Goal: Information Seeking & Learning: Learn about a topic

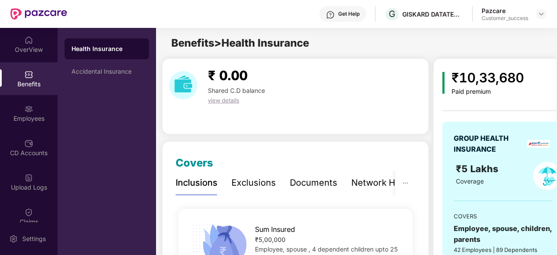
click at [263, 193] on div "Exclusions" at bounding box center [253, 183] width 44 height 24
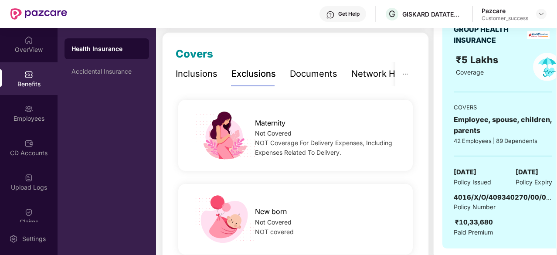
scroll to position [136, 0]
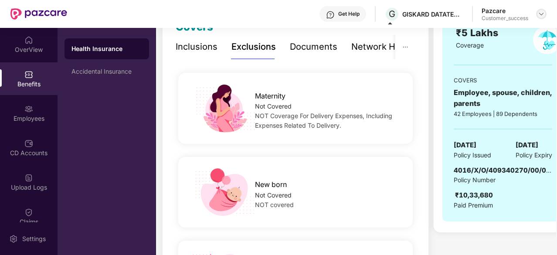
click at [540, 12] on img at bounding box center [541, 13] width 7 height 7
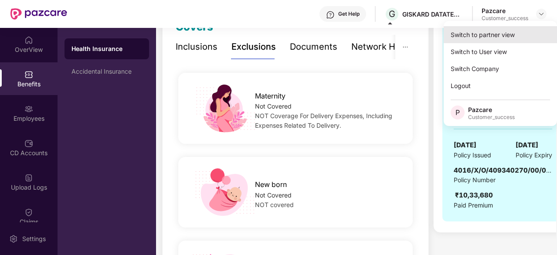
click at [507, 27] on div "Switch to partner view" at bounding box center [500, 34] width 113 height 17
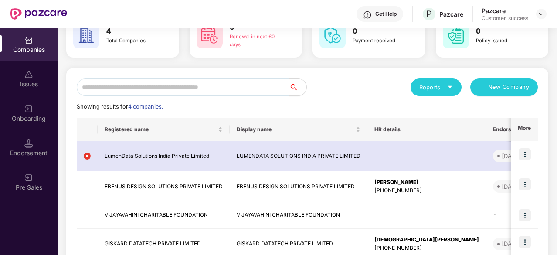
scroll to position [54, 0]
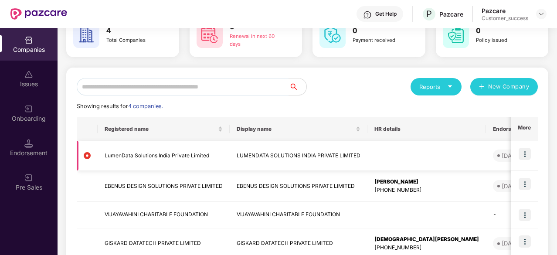
click at [524, 152] on img at bounding box center [525, 154] width 12 height 12
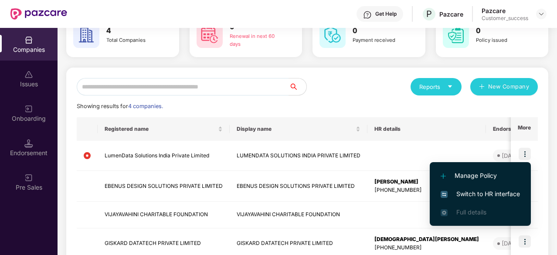
click at [480, 195] on span "Switch to HR interface" at bounding box center [480, 194] width 79 height 10
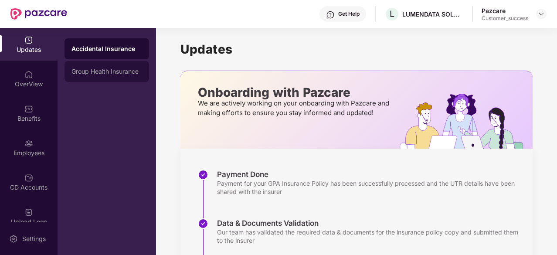
click at [99, 65] on div "Group Health Insurance" at bounding box center [107, 71] width 85 height 21
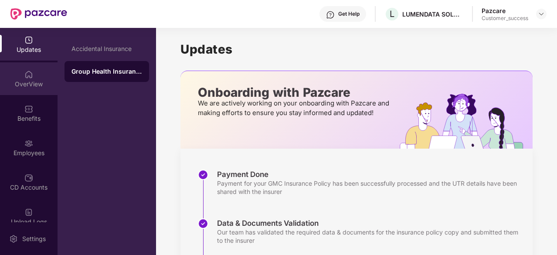
click at [17, 78] on div "OverView" at bounding box center [29, 78] width 58 height 33
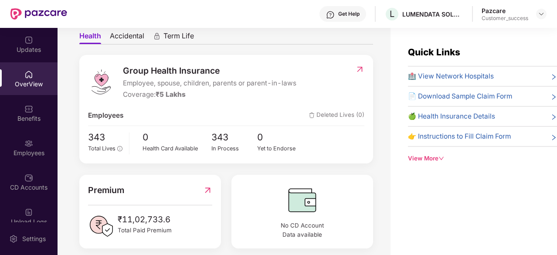
scroll to position [83, 0]
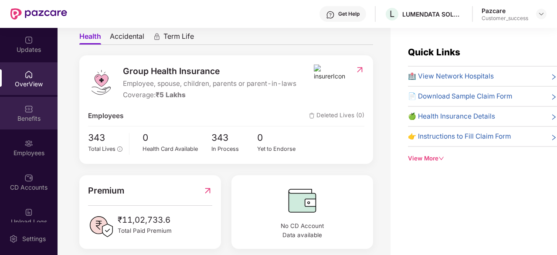
click at [31, 116] on div "Benefits" at bounding box center [29, 118] width 58 height 9
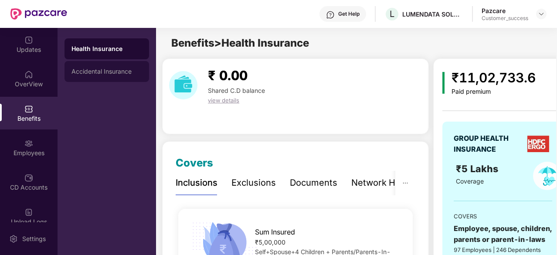
click at [99, 67] on div "Accidental Insurance" at bounding box center [107, 71] width 85 height 21
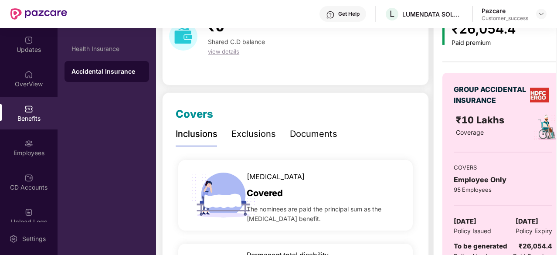
scroll to position [86, 0]
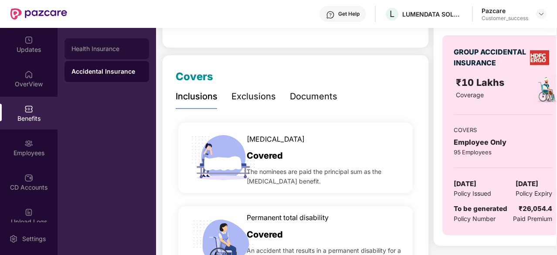
click at [96, 54] on div "Health Insurance" at bounding box center [107, 48] width 85 height 21
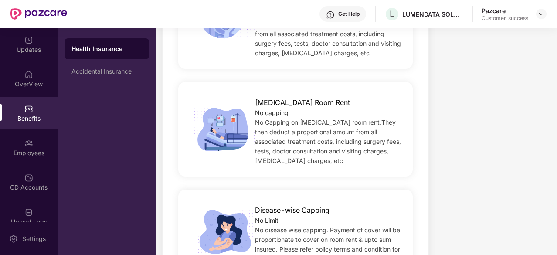
scroll to position [569, 0]
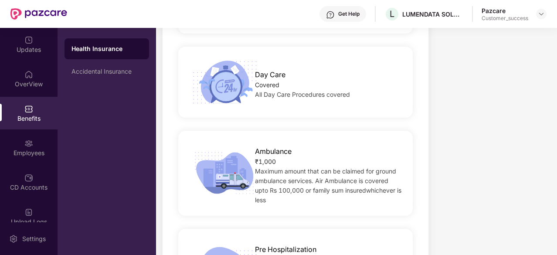
click at [418, 62] on div "Day Care Covered All Day Care Procedures covered" at bounding box center [295, 82] width 262 height 49
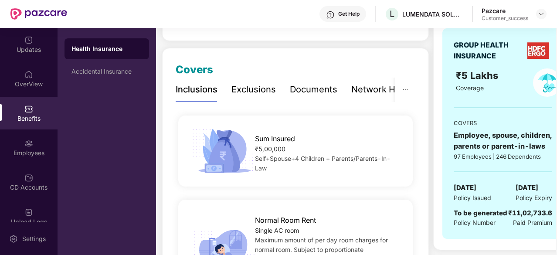
scroll to position [113, 0]
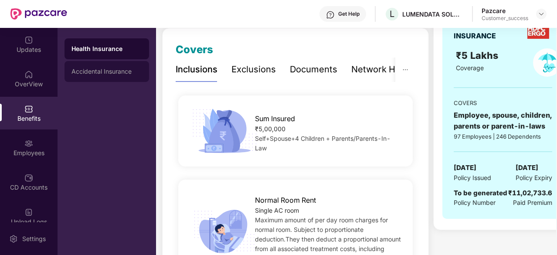
click at [127, 65] on div "Accidental Insurance" at bounding box center [107, 71] width 85 height 21
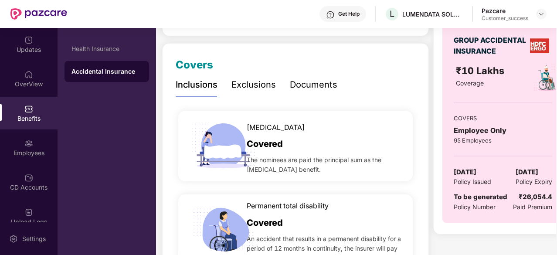
scroll to position [99, 0]
click at [252, 78] on div "Exclusions" at bounding box center [253, 85] width 44 height 14
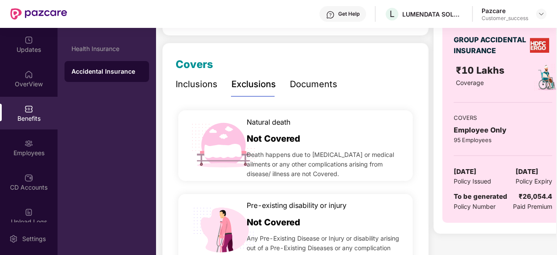
click at [206, 89] on div "Inclusions" at bounding box center [197, 85] width 42 height 14
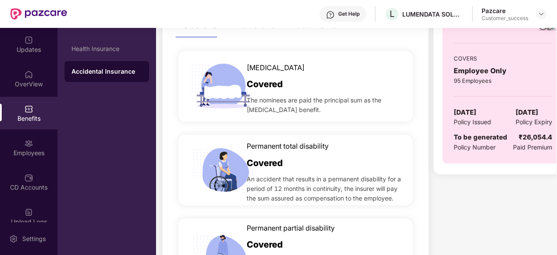
scroll to position [166, 0]
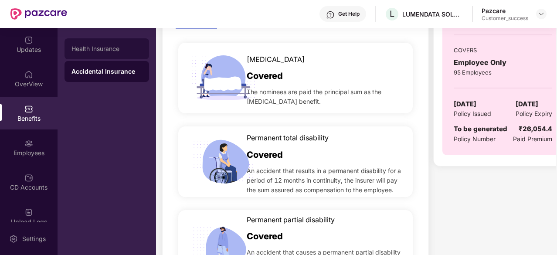
click at [117, 52] on div "Health Insurance" at bounding box center [107, 48] width 85 height 21
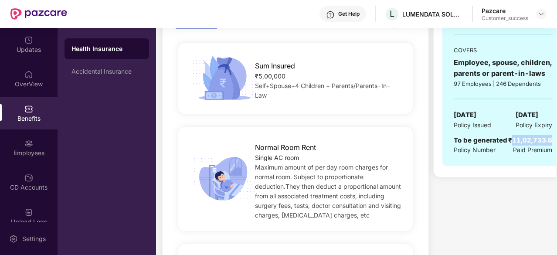
scroll to position [0, 17]
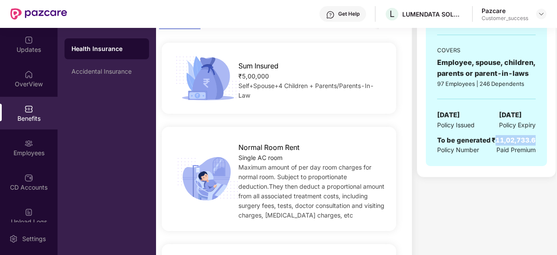
drag, startPoint x: 515, startPoint y: 140, endPoint x: 558, endPoint y: 134, distance: 43.2
click at [557, 134] on html "Get Help L LUMENDATA SOLUTIONS INDIA PRIVATE LIMITED Pazcare Customer_success U…" at bounding box center [278, 127] width 557 height 255
click at [520, 133] on div "GROUP HEALTH INSURANCE ₹5 Lakhs Coverage COVERS Employee, spouse, children, par…" at bounding box center [486, 61] width 121 height 211
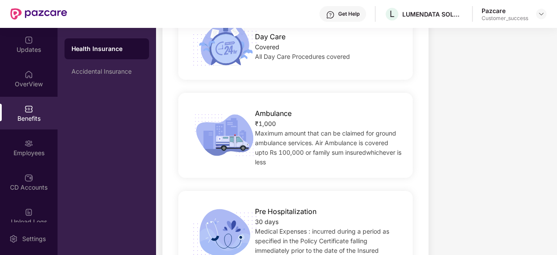
scroll to position [607, 0]
drag, startPoint x: 279, startPoint y: 136, endPoint x: 248, endPoint y: 118, distance: 35.2
click at [248, 118] on div "Ambulance ₹1,000 Maximum amount that can be claimed for ground ambulance servic…" at bounding box center [328, 135] width 175 height 63
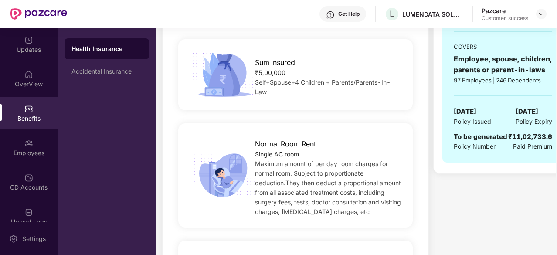
scroll to position [0, 0]
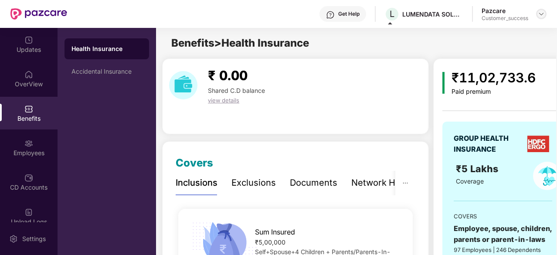
click at [541, 14] on img at bounding box center [541, 13] width 7 height 7
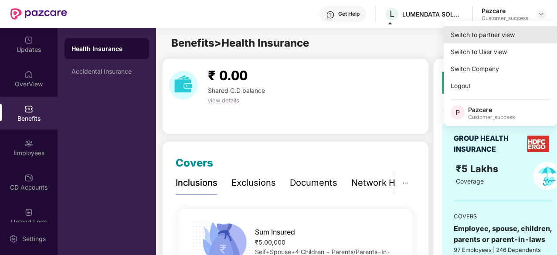
click at [506, 35] on div "Switch to partner view" at bounding box center [500, 34] width 113 height 17
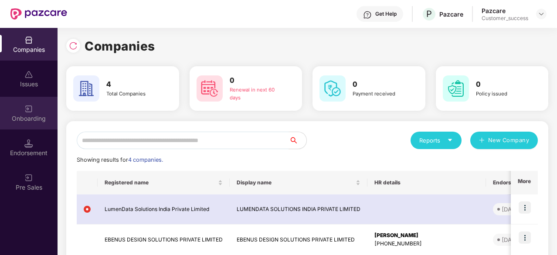
click at [41, 119] on div "Onboarding" at bounding box center [29, 118] width 58 height 9
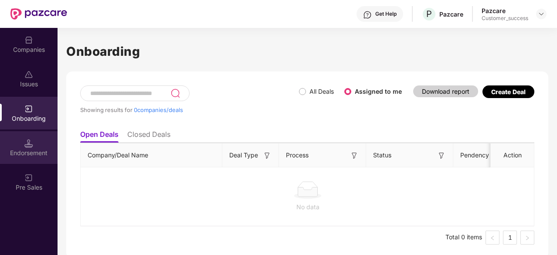
click at [22, 150] on div "Endorsement" at bounding box center [29, 153] width 58 height 9
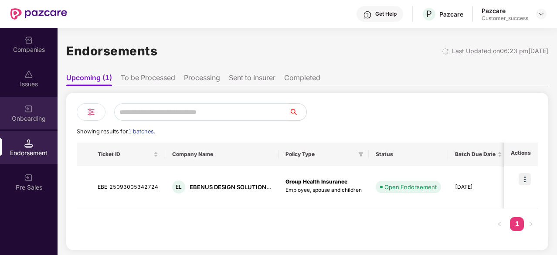
click at [24, 114] on div "Onboarding" at bounding box center [29, 118] width 58 height 9
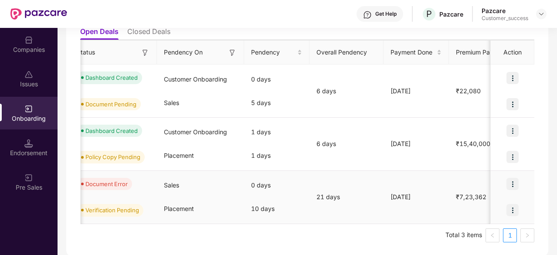
scroll to position [0, 163]
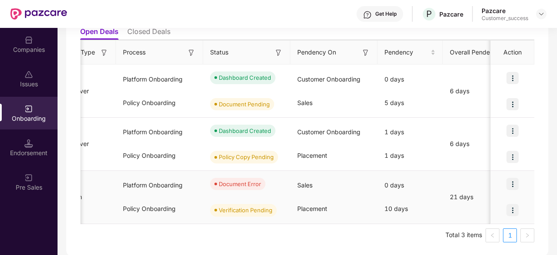
click at [514, 180] on img at bounding box center [513, 184] width 12 height 12
click at [355, 94] on div "Sales" at bounding box center [333, 103] width 87 height 24
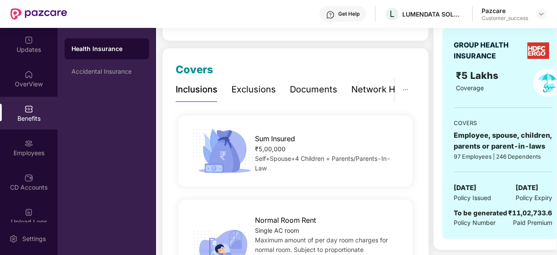
scroll to position [94, 0]
click at [264, 87] on div "Exclusions" at bounding box center [253, 89] width 44 height 14
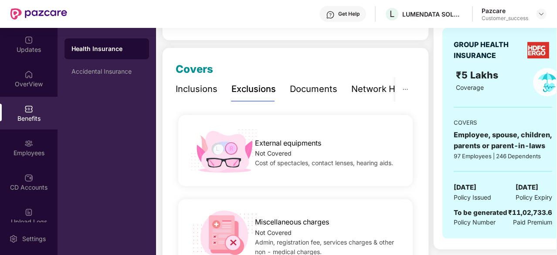
click at [203, 88] on div "Inclusions" at bounding box center [197, 89] width 42 height 14
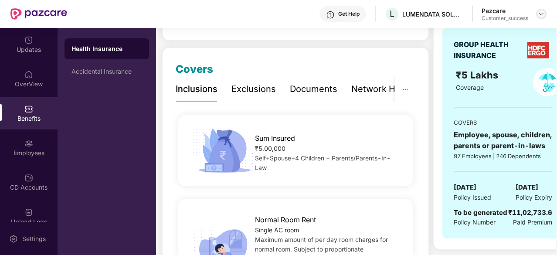
click at [544, 12] on img at bounding box center [541, 13] width 7 height 7
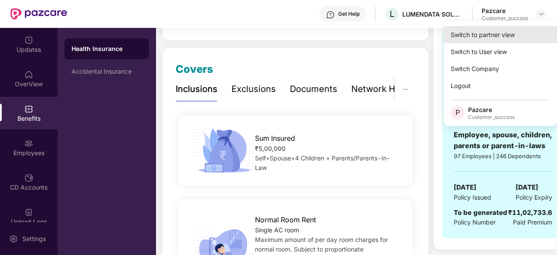
click at [497, 32] on div "Switch to partner view" at bounding box center [500, 34] width 113 height 17
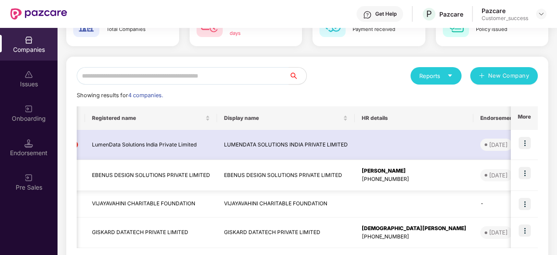
scroll to position [0, 12]
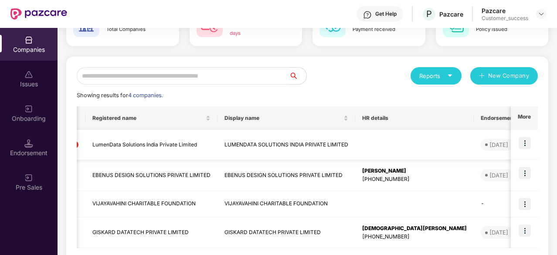
click at [524, 145] on img at bounding box center [525, 143] width 12 height 12
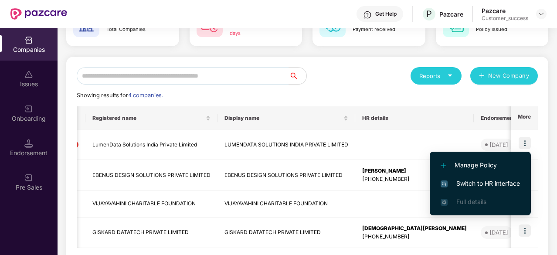
click at [485, 180] on span "Switch to HR interface" at bounding box center [480, 184] width 79 height 10
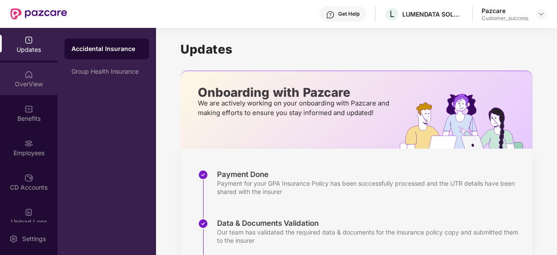
click at [33, 84] on div "OverView" at bounding box center [29, 84] width 58 height 9
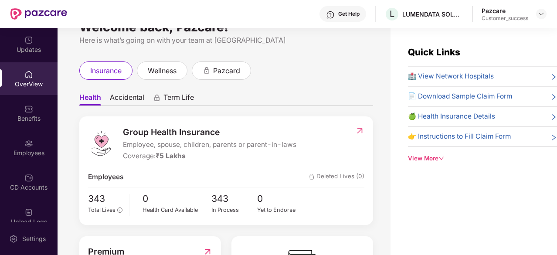
scroll to position [21, 0]
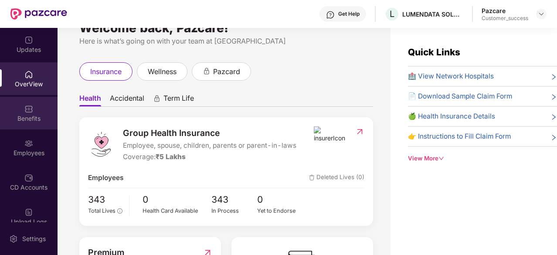
click at [31, 123] on div "Benefits" at bounding box center [29, 113] width 58 height 33
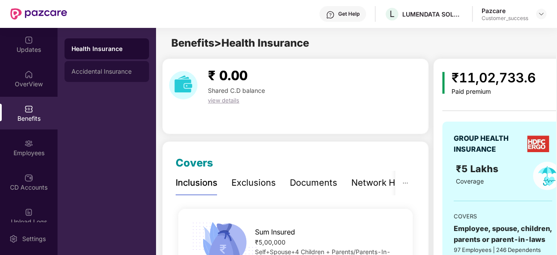
click at [97, 82] on div "Accidental Insurance" at bounding box center [107, 71] width 85 height 21
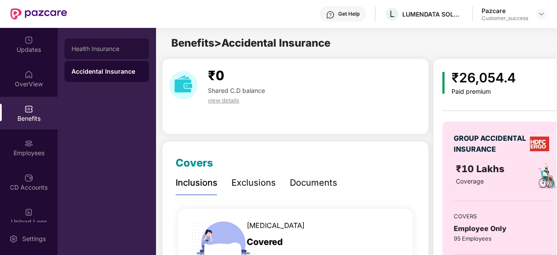
click at [111, 38] on div "Health Insurance" at bounding box center [107, 48] width 85 height 21
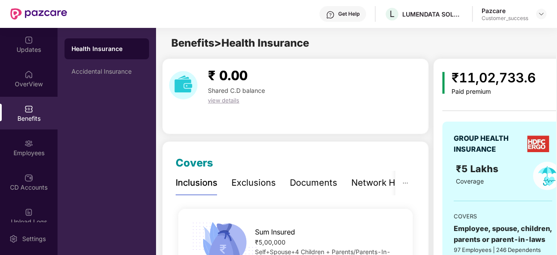
click at [262, 182] on div "Exclusions" at bounding box center [253, 183] width 44 height 14
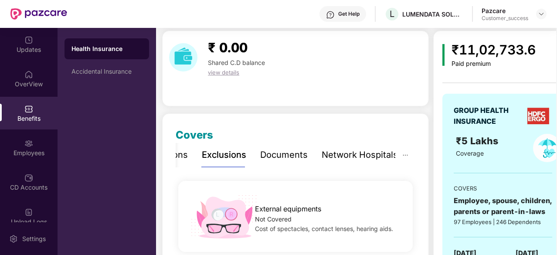
scroll to position [0, 0]
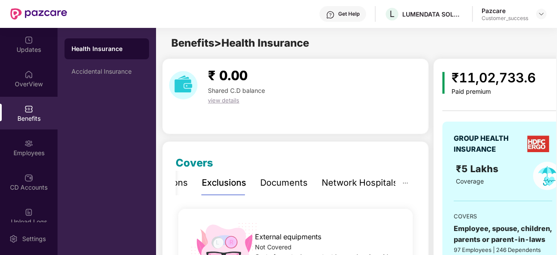
click at [189, 189] on div "Inclusions Exclusions Documents Network Hospitals" at bounding box center [272, 183] width 252 height 24
click at [185, 186] on div "Inclusions" at bounding box center [197, 183] width 42 height 14
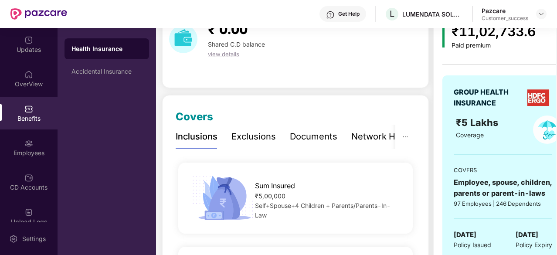
scroll to position [27, 0]
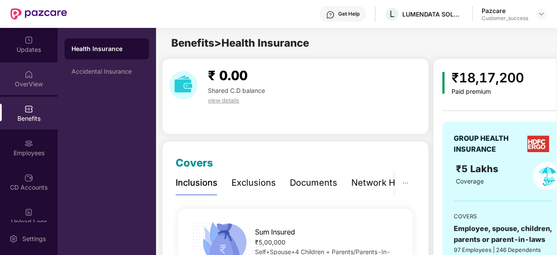
click at [21, 87] on div "OverView" at bounding box center [29, 84] width 58 height 9
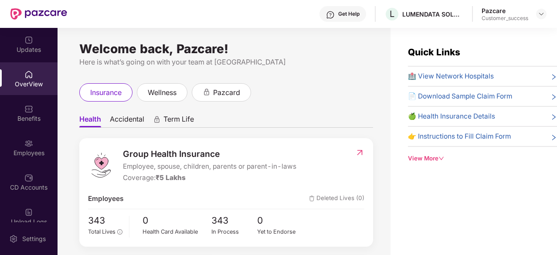
click at [25, 114] on div "Benefits" at bounding box center [29, 118] width 58 height 9
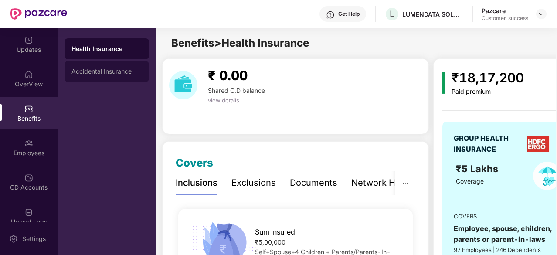
click at [112, 77] on div "Accidental Insurance" at bounding box center [107, 71] width 85 height 21
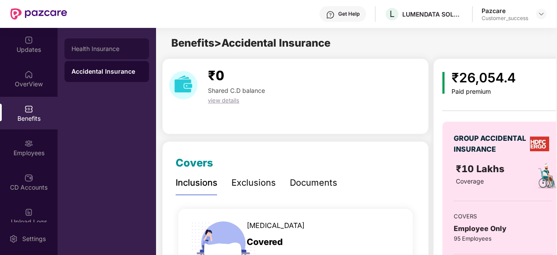
click at [112, 54] on div "Health Insurance" at bounding box center [107, 48] width 85 height 21
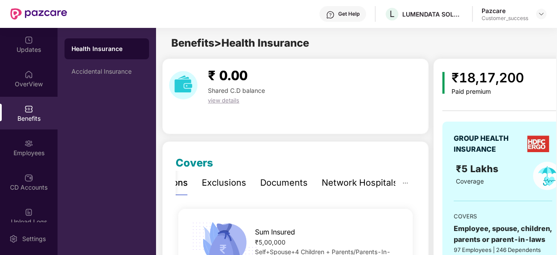
click at [492, 82] on div "₹18,17,200" at bounding box center [488, 78] width 72 height 20
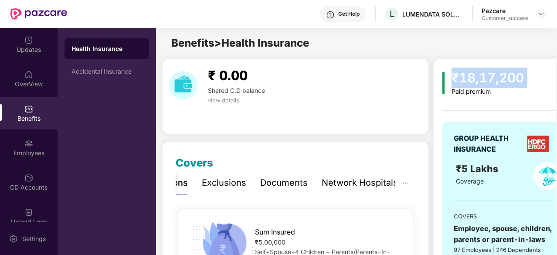
click at [492, 82] on div "₹18,17,200" at bounding box center [488, 78] width 72 height 20
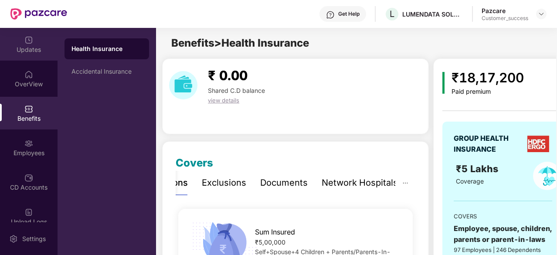
click at [23, 48] on div "Updates" at bounding box center [29, 49] width 58 height 9
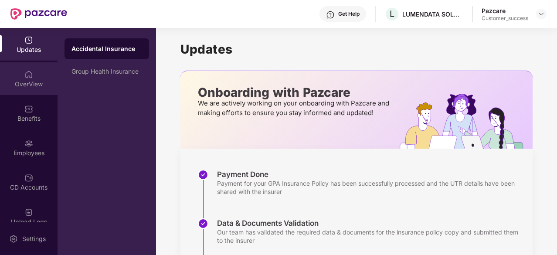
click at [26, 78] on img at bounding box center [28, 74] width 9 height 9
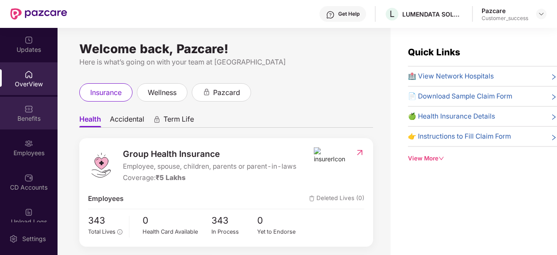
click at [32, 111] on div "Benefits" at bounding box center [29, 113] width 58 height 33
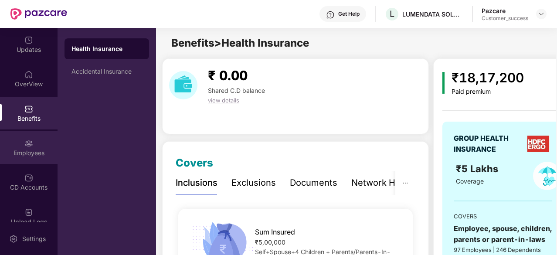
click at [39, 153] on div "Employees" at bounding box center [29, 153] width 58 height 9
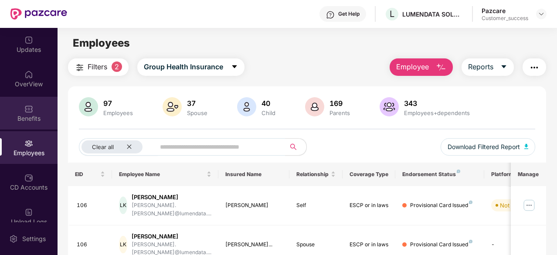
click at [28, 111] on img at bounding box center [28, 109] width 9 height 9
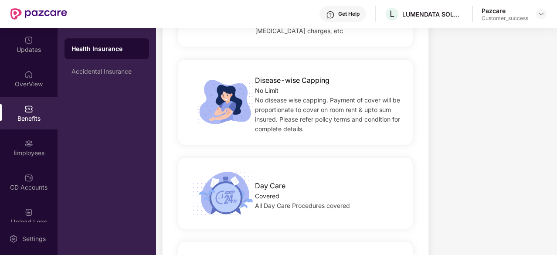
scroll to position [459, 0]
click at [284, 213] on div "Day Care Covered All Day Care Procedures covered" at bounding box center [295, 192] width 235 height 71
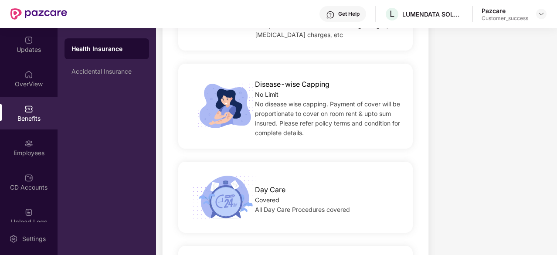
scroll to position [412, 0]
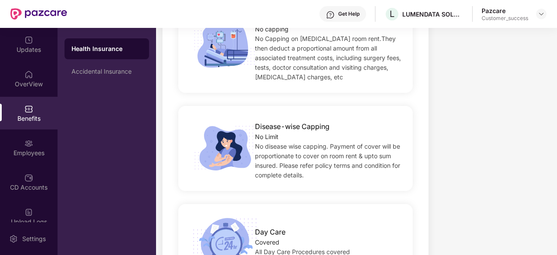
click at [284, 222] on div "Day Care" at bounding box center [328, 229] width 147 height 15
drag, startPoint x: 284, startPoint y: 213, endPoint x: 247, endPoint y: 203, distance: 38.8
click at [247, 204] on div "Day Care Covered All Day Care Procedures covered" at bounding box center [295, 239] width 235 height 71
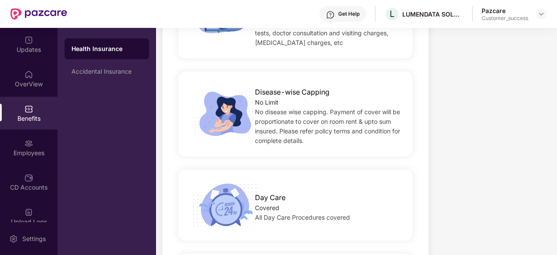
scroll to position [446, 0]
click at [247, 203] on div "Day Care Covered All Day Care Procedures covered" at bounding box center [328, 206] width 175 height 34
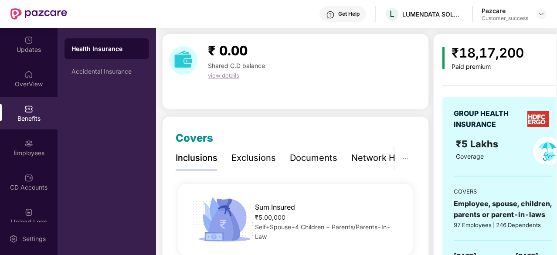
scroll to position [0, 0]
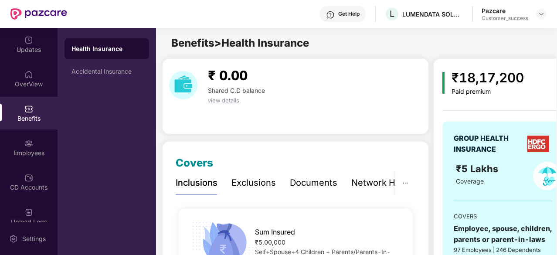
click at [240, 177] on div "Exclusions" at bounding box center [253, 183] width 44 height 14
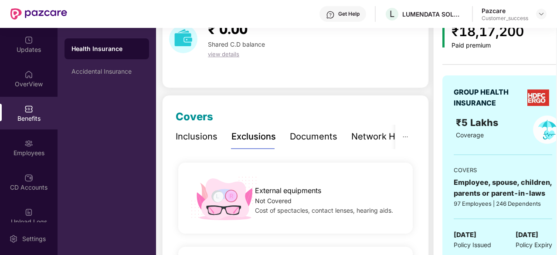
scroll to position [46, 0]
click at [315, 138] on div "Documents" at bounding box center [314, 137] width 48 height 14
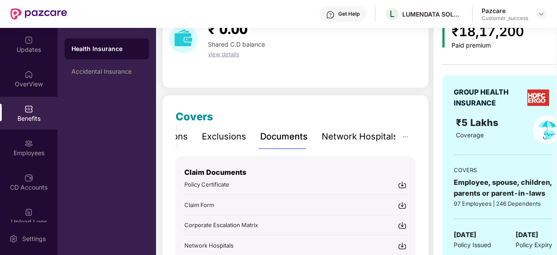
click at [369, 130] on div "Network Hospitals" at bounding box center [360, 137] width 76 height 14
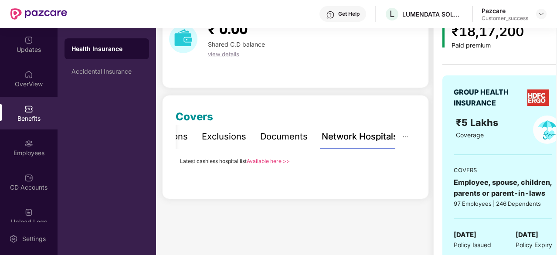
click at [209, 136] on div "Exclusions" at bounding box center [224, 137] width 44 height 14
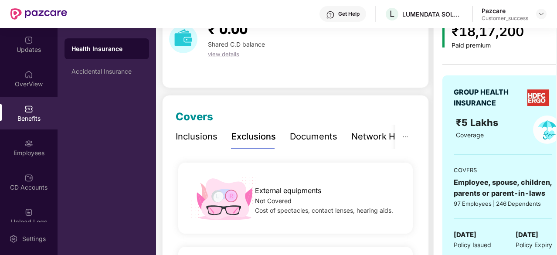
click at [186, 139] on div "Inclusions" at bounding box center [197, 137] width 42 height 14
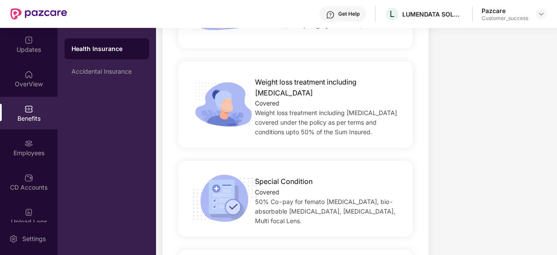
scroll to position [1549, 0]
click at [269, 198] on span "50% Co-pay for femato [MEDICAL_DATA], bio-absorbable [MEDICAL_DATA], [MEDICAL_D…" at bounding box center [325, 211] width 140 height 27
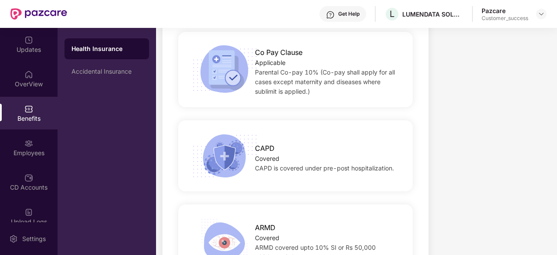
scroll to position [1853, 0]
